Goal: Navigation & Orientation: Find specific page/section

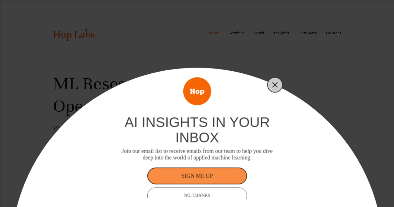
click at [275, 84] on line "Close" at bounding box center [274, 84] width 4 height 4
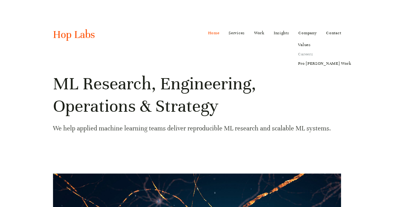
click at [307, 52] on link "Careers" at bounding box center [324, 53] width 62 height 9
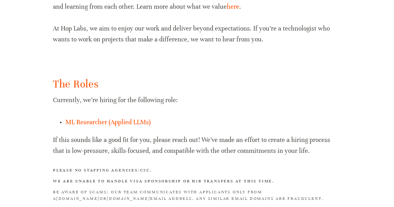
scroll to position [430, 0]
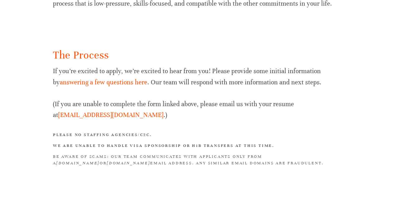
scroll to position [758, 0]
